Goal: Information Seeking & Learning: Learn about a topic

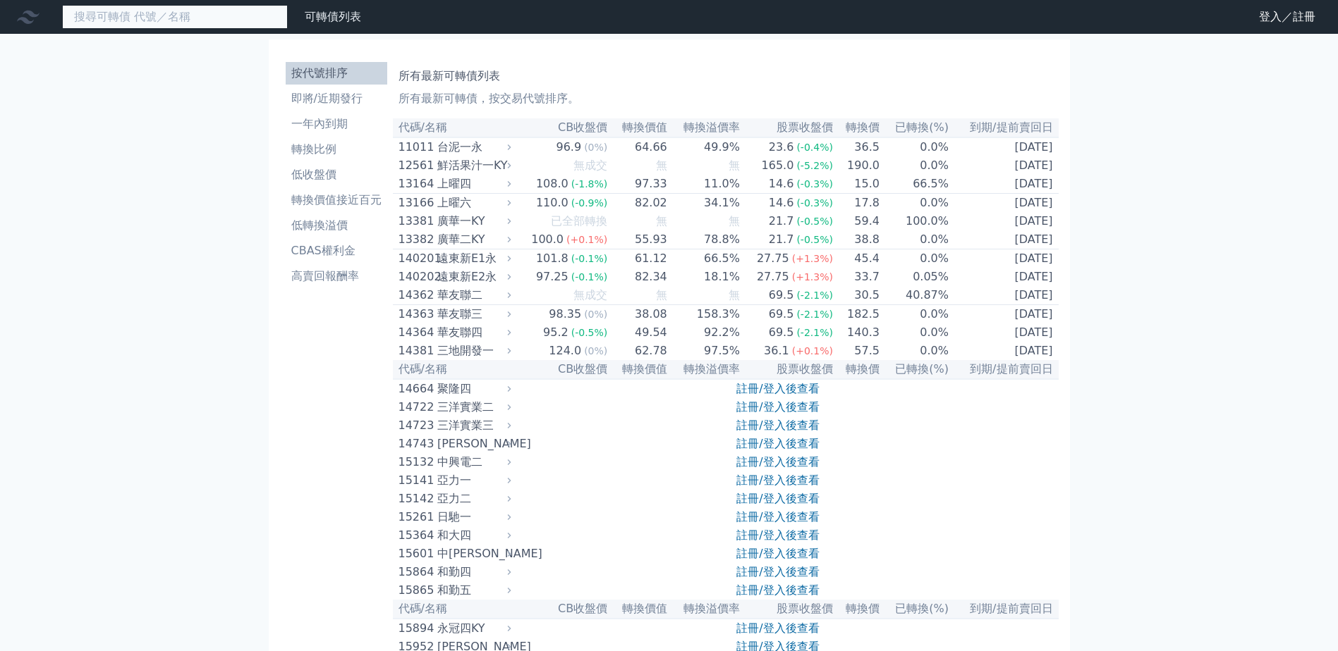
click at [201, 20] on input at bounding box center [175, 17] width 226 height 24
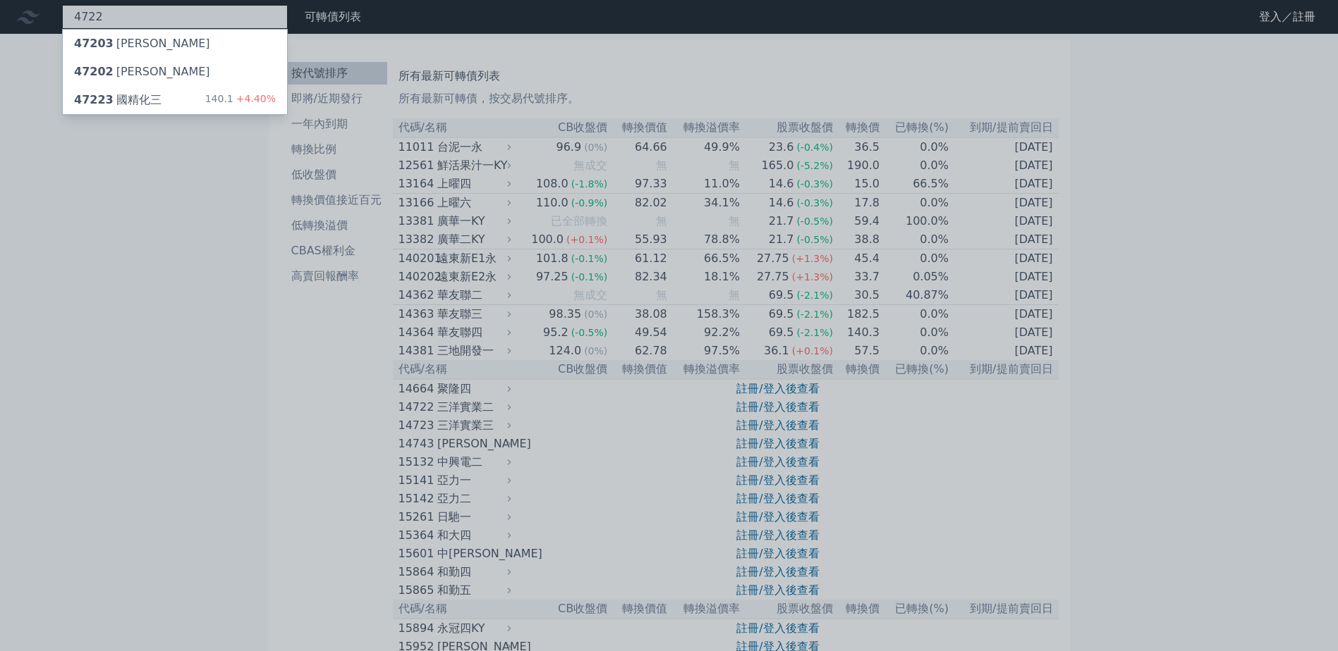
type input "4722"
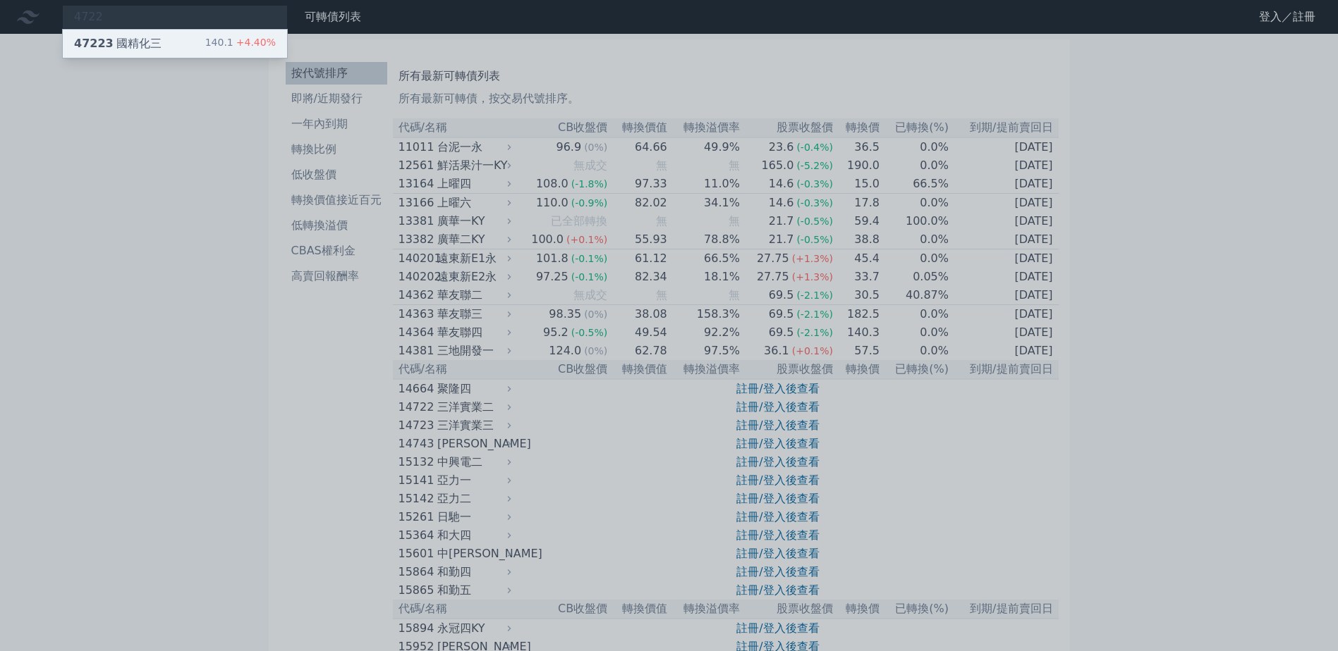
click at [126, 45] on div "47223 國精化三" at bounding box center [117, 43] width 87 height 17
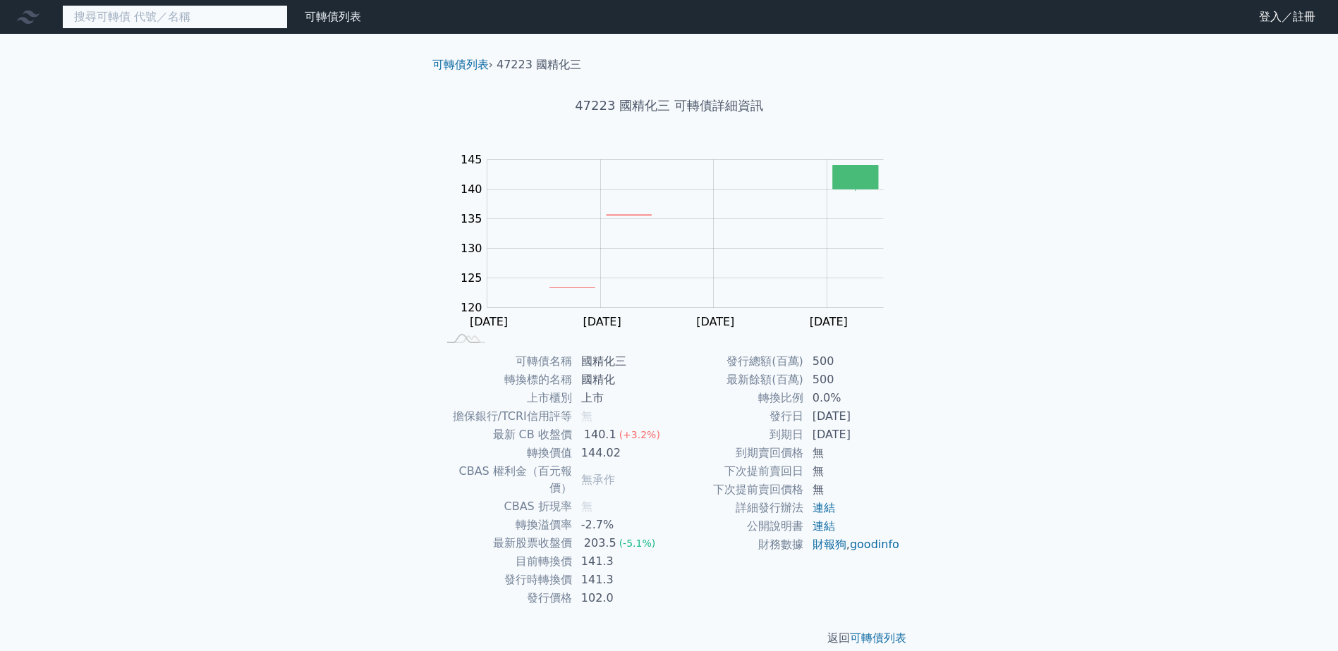
click at [195, 20] on input at bounding box center [175, 17] width 226 height 24
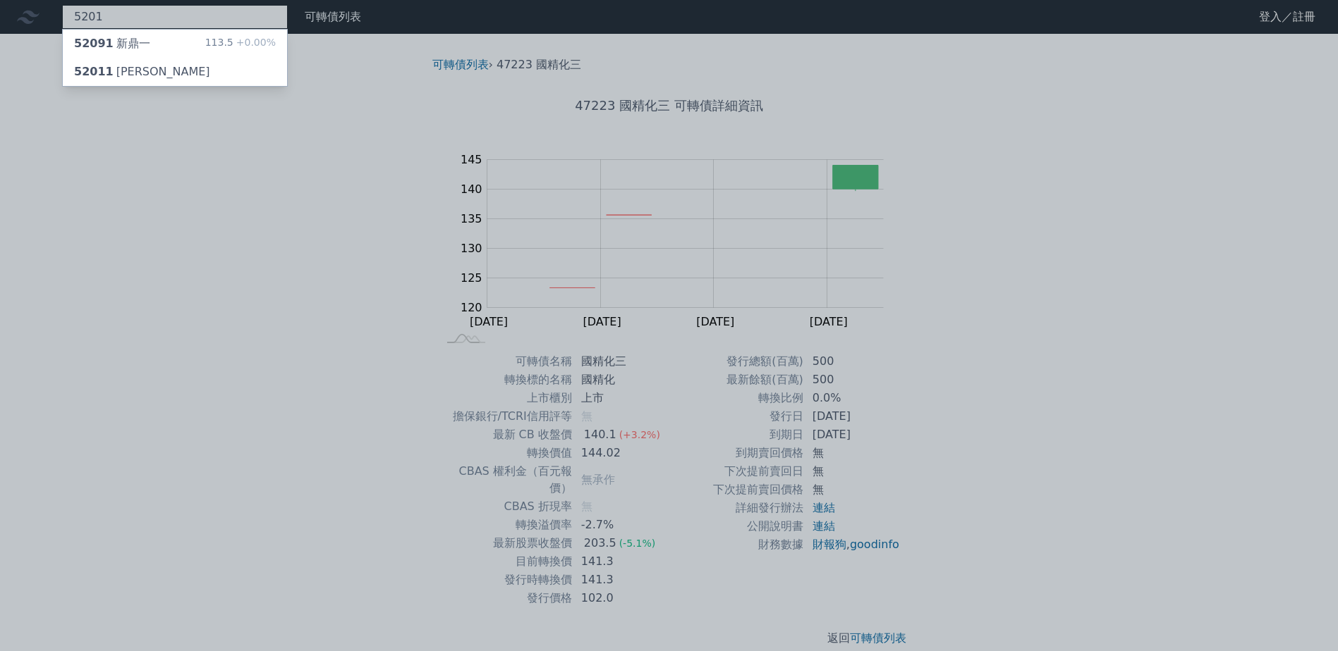
type input "5201"
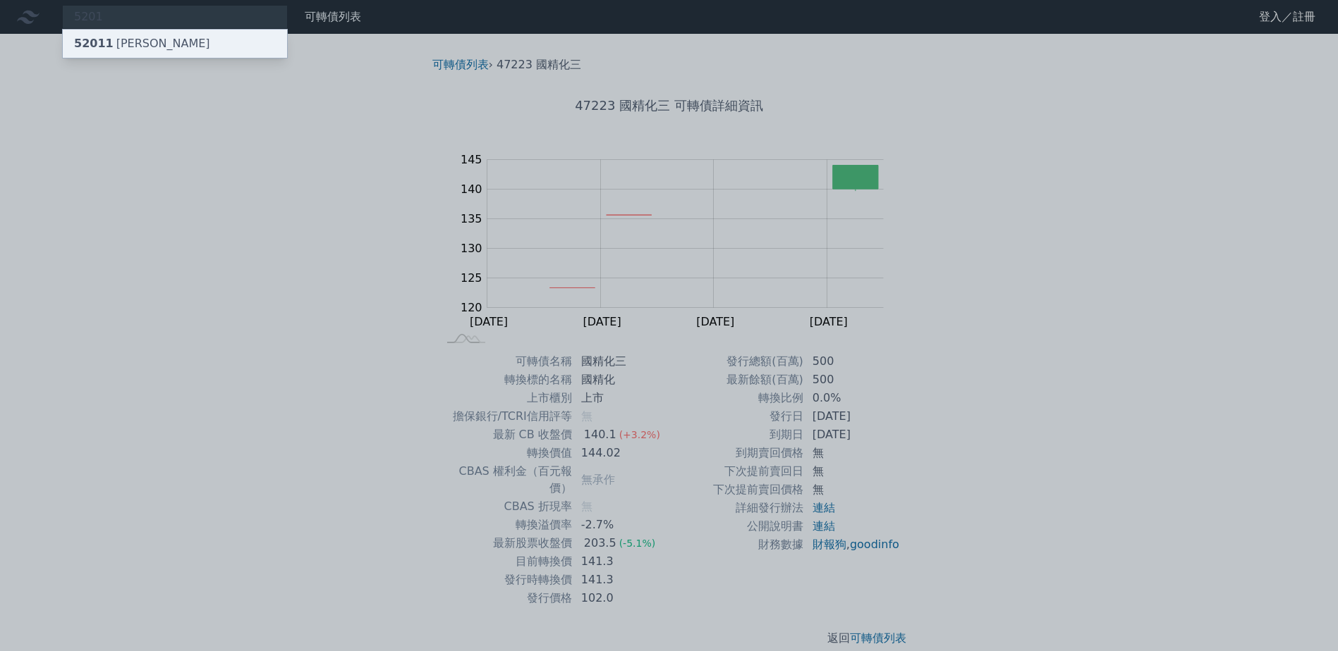
click at [185, 47] on div "52011 [PERSON_NAME]" at bounding box center [175, 44] width 224 height 28
